Goal: Book appointment/travel/reservation

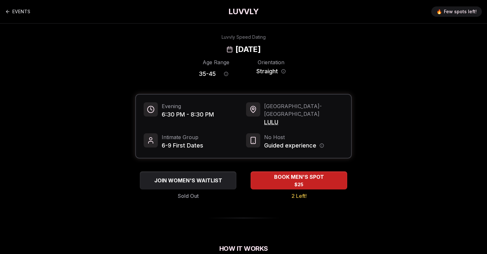
drag, startPoint x: 299, startPoint y: 52, endPoint x: 243, endPoint y: 52, distance: 56.1
click at [243, 52] on div "Luvvly Speed Dating [DATE]" at bounding box center [243, 44] width 441 height 21
copy h2 "[DATE]"
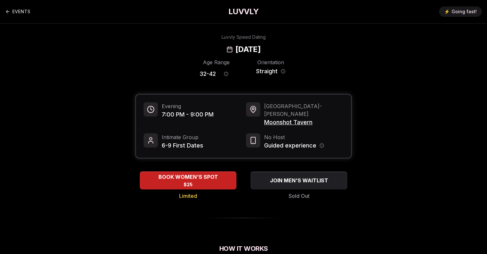
drag, startPoint x: 303, startPoint y: 49, endPoint x: 197, endPoint y: 48, distance: 105.7
click at [197, 48] on div "Luvvly Speed Dating [DATE]" at bounding box center [243, 44] width 441 height 21
drag, startPoint x: 315, startPoint y: 114, endPoint x: 263, endPoint y: 114, distance: 52.5
click at [263, 114] on div "Portland - [PERSON_NAME] Moonshot Tavern" at bounding box center [294, 114] width 97 height 24
copy span "Moonshot Tavern"
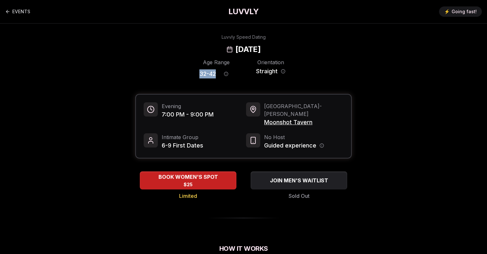
drag, startPoint x: 216, startPoint y: 72, endPoint x: 189, endPoint y: 72, distance: 27.1
click at [189, 72] on div "Age Range 32 - 42 Orientation Straight" at bounding box center [243, 69] width 217 height 23
copy span "32 - 42"
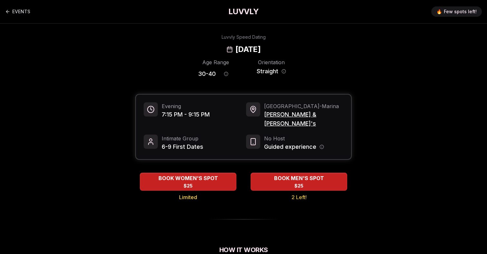
drag, startPoint x: 298, startPoint y: 50, endPoint x: 243, endPoint y: 50, distance: 54.5
click at [243, 50] on div "Luvvly Speed Dating Thursday, August 28th" at bounding box center [243, 44] width 441 height 21
copy h2 "August 28th"
drag, startPoint x: 306, startPoint y: 117, endPoint x: 265, endPoint y: 116, distance: 41.9
click at [265, 116] on span "Rick & Roxy's" at bounding box center [303, 119] width 79 height 18
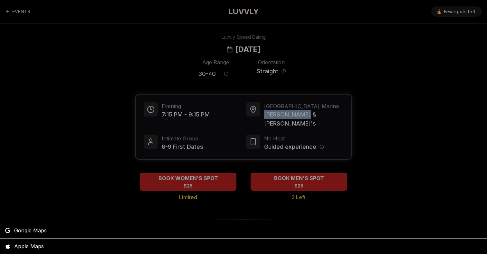
copy span "Rick & Roxy's"
drag, startPoint x: 242, startPoint y: 52, endPoint x: 184, endPoint y: 43, distance: 59.2
click at [184, 43] on div at bounding box center [243, 127] width 487 height 254
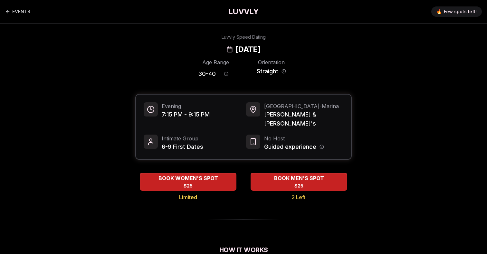
drag, startPoint x: 198, startPoint y: 48, endPoint x: 242, endPoint y: 51, distance: 44.6
click at [242, 51] on div "[DATE]" at bounding box center [244, 49] width 34 height 10
copy h2 "Thursday,"
drag, startPoint x: 217, startPoint y: 73, endPoint x: 195, endPoint y: 73, distance: 22.2
click at [195, 73] on div "Age Range 30 - 40 Orientation Straight" at bounding box center [243, 69] width 217 height 23
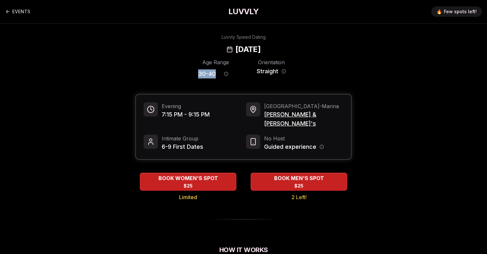
copy span "30 - 40"
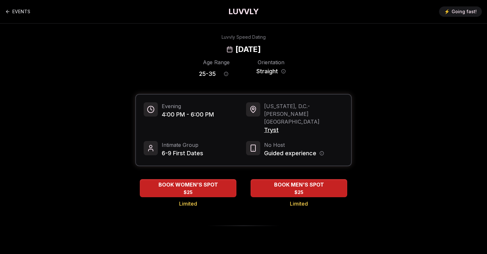
drag, startPoint x: 300, startPoint y: 48, endPoint x: 198, endPoint y: 45, distance: 102.2
click at [198, 45] on div "Luvvly Speed Dating Sunday, September 21st" at bounding box center [243, 44] width 441 height 21
copy h2 "Sunday, September 21st"
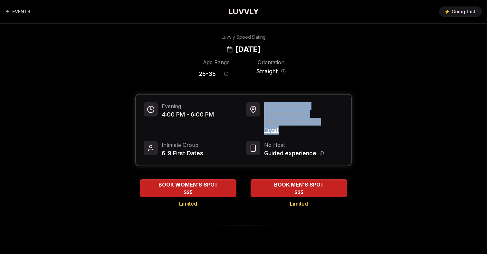
drag, startPoint x: 281, startPoint y: 121, endPoint x: 253, endPoint y: 121, distance: 28.0
click at [253, 121] on div "Washington, D.C. - Lanier Heights Tryst" at bounding box center [294, 118] width 97 height 32
click at [277, 125] on span "Tryst" at bounding box center [303, 129] width 79 height 9
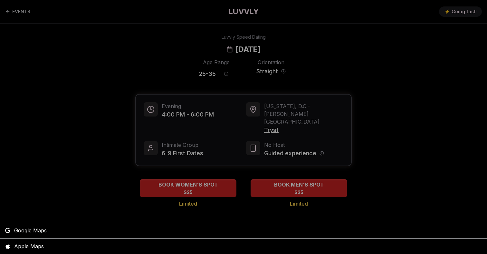
click at [277, 122] on div at bounding box center [243, 127] width 487 height 254
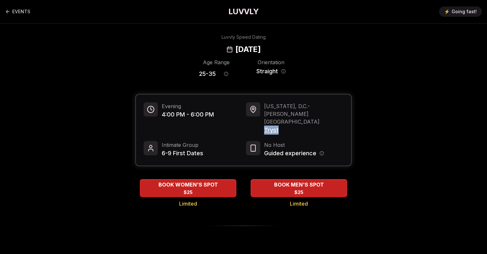
drag, startPoint x: 288, startPoint y: 122, endPoint x: 261, endPoint y: 122, distance: 26.4
click at [261, 122] on div "Washington, D.C. - Lanier Heights Tryst" at bounding box center [294, 118] width 97 height 32
copy span "Tryst"
drag, startPoint x: 217, startPoint y: 76, endPoint x: 199, endPoint y: 76, distance: 17.7
click at [199, 76] on div "Age Range 25 - 35 Orientation Straight" at bounding box center [243, 69] width 217 height 23
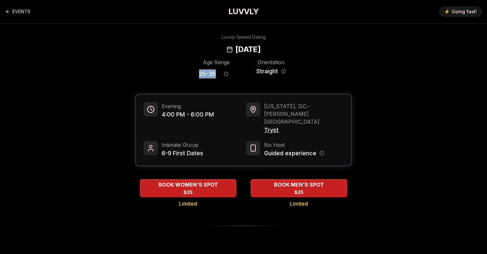
copy span "25 - 35"
click at [301, 50] on div "Luvvly Speed Dating [DATE]" at bounding box center [243, 44] width 441 height 21
